Goal: Find specific page/section: Find specific page/section

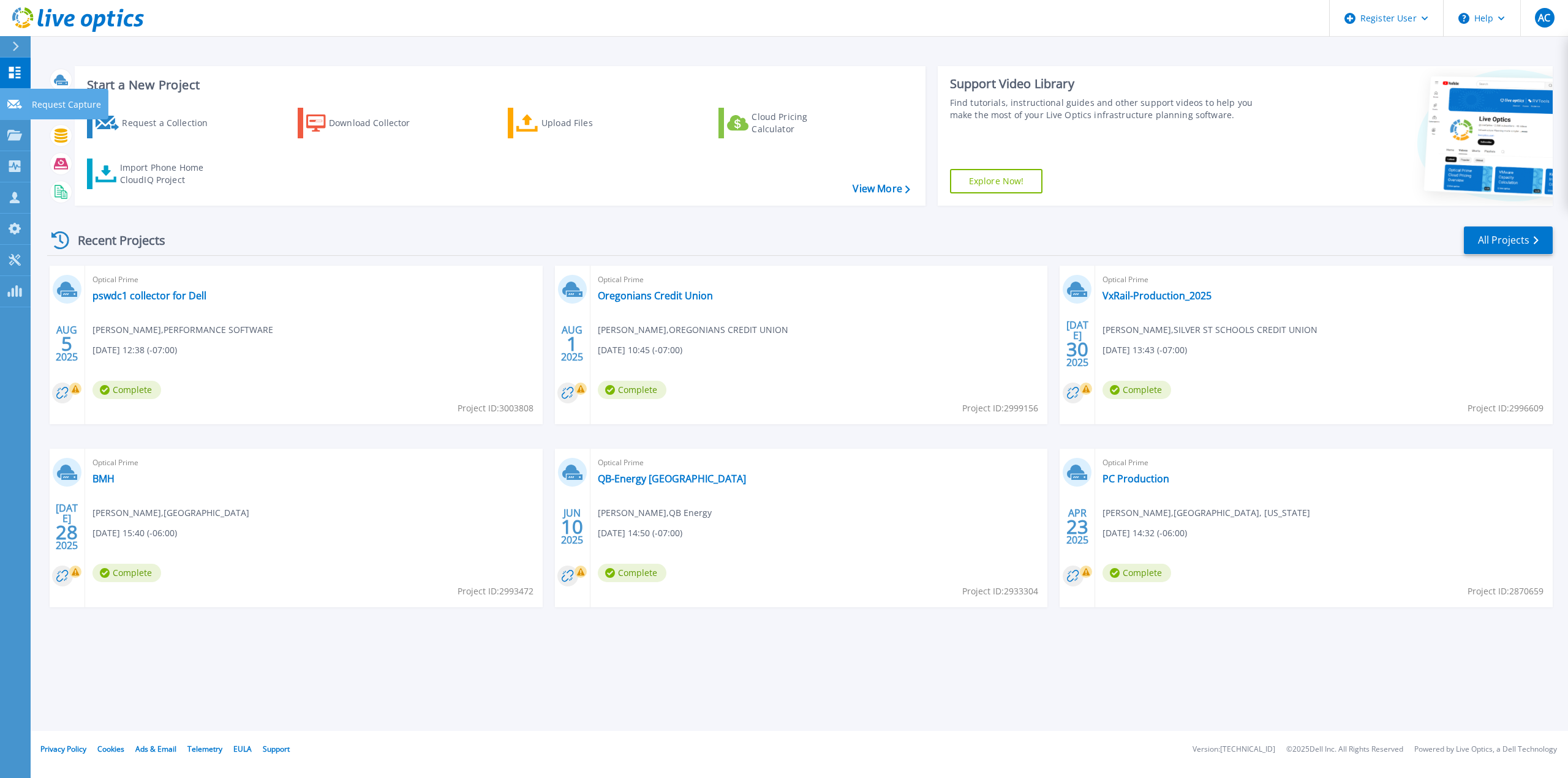
click at [14, 114] on link "Request Capture Request Capture" at bounding box center [15, 104] width 30 height 31
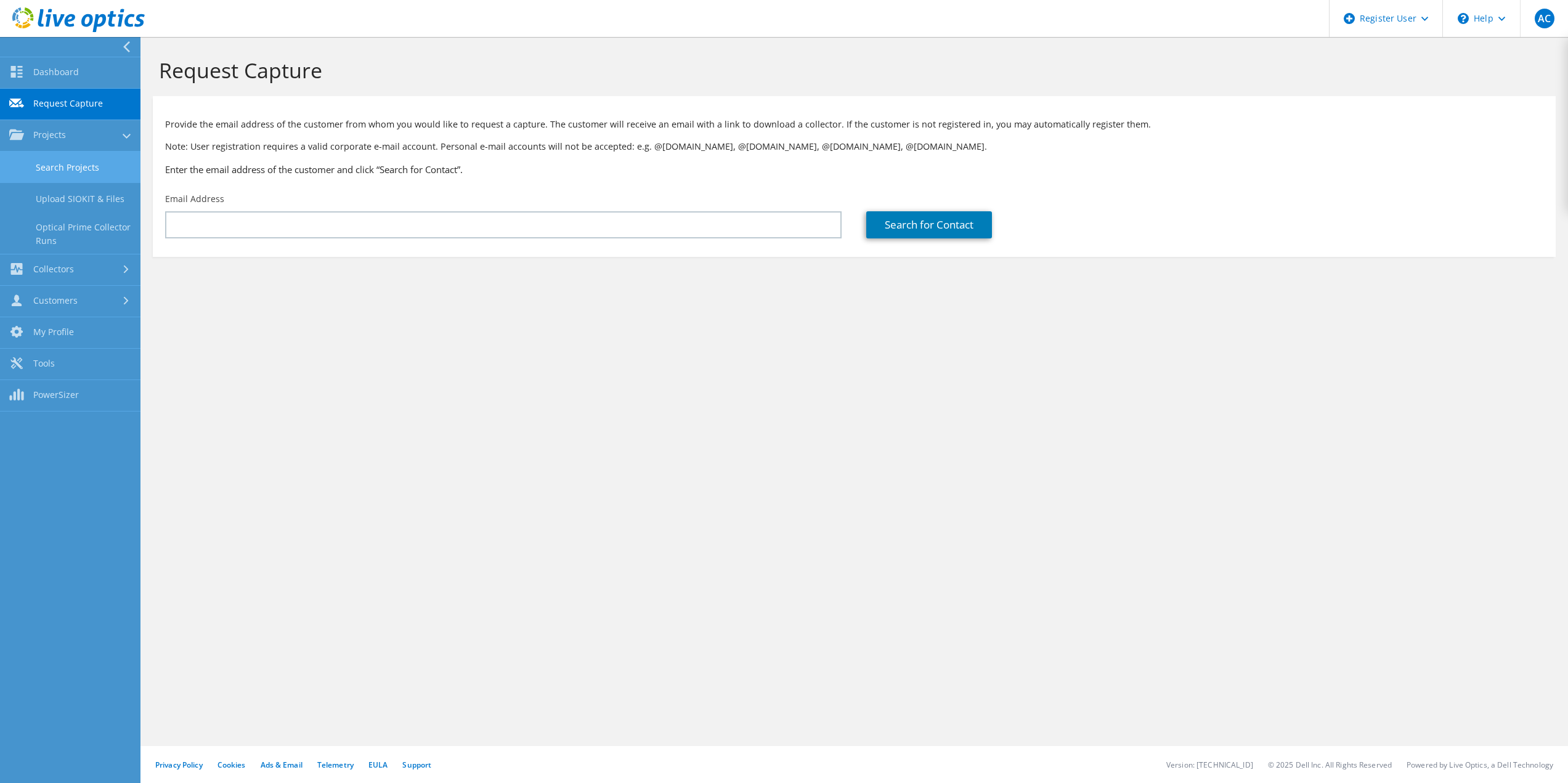
click at [35, 164] on link "Search Projects" at bounding box center [70, 166] width 141 height 31
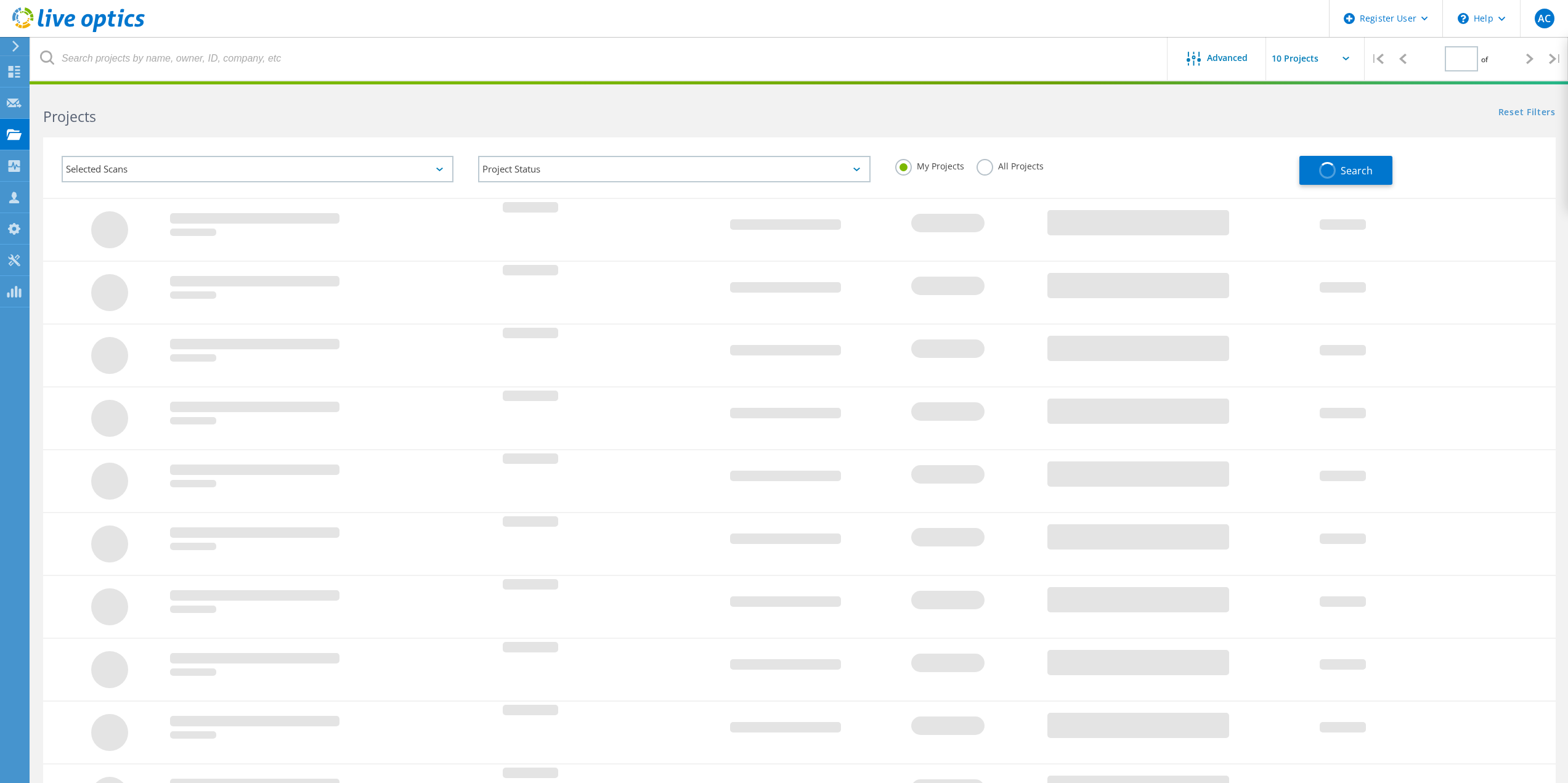
type input "1"
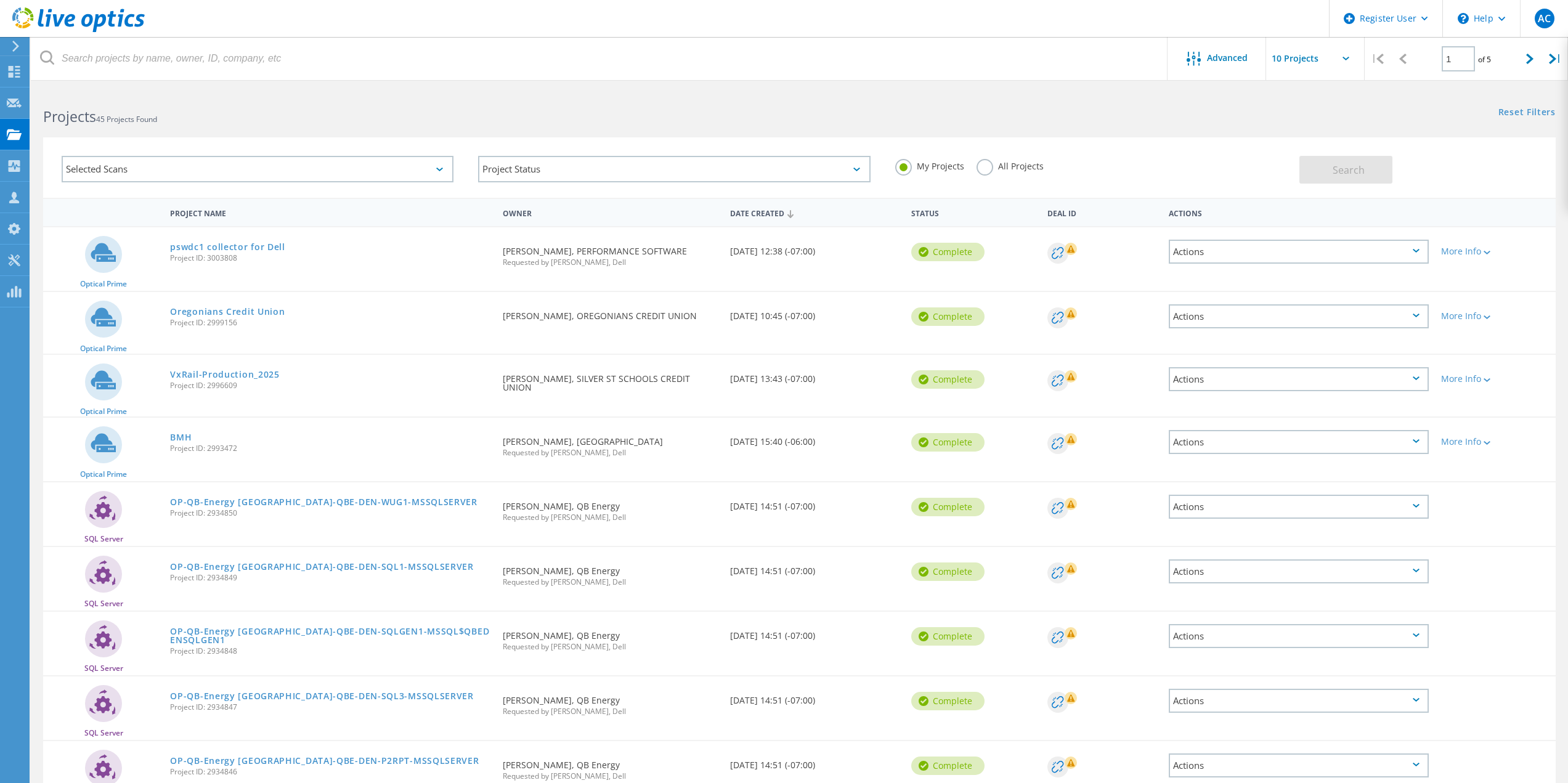
click at [327, 109] on h2 "Projects 45 Projects Found" at bounding box center [414, 116] width 744 height 21
